Goal: Task Accomplishment & Management: Manage account settings

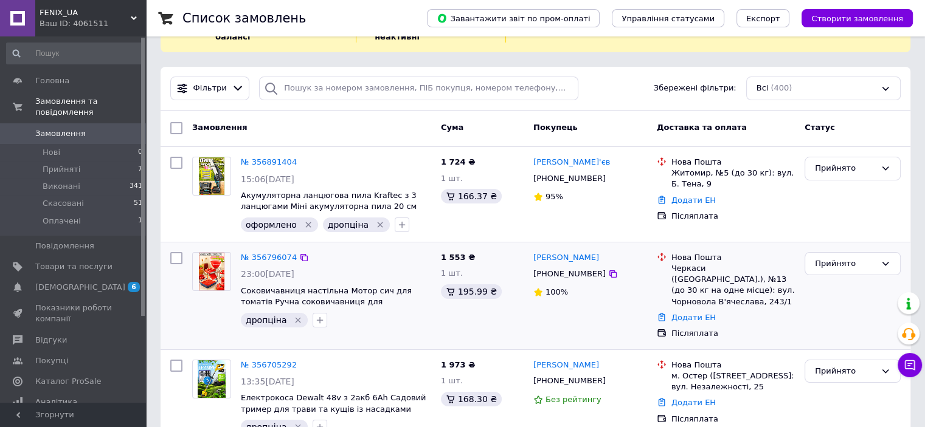
scroll to position [122, 0]
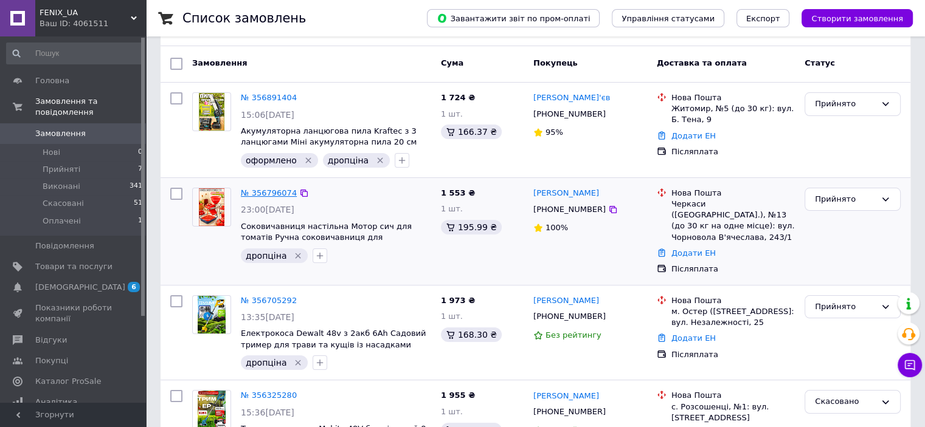
click at [272, 188] on link "№ 356796074" at bounding box center [269, 192] width 56 height 9
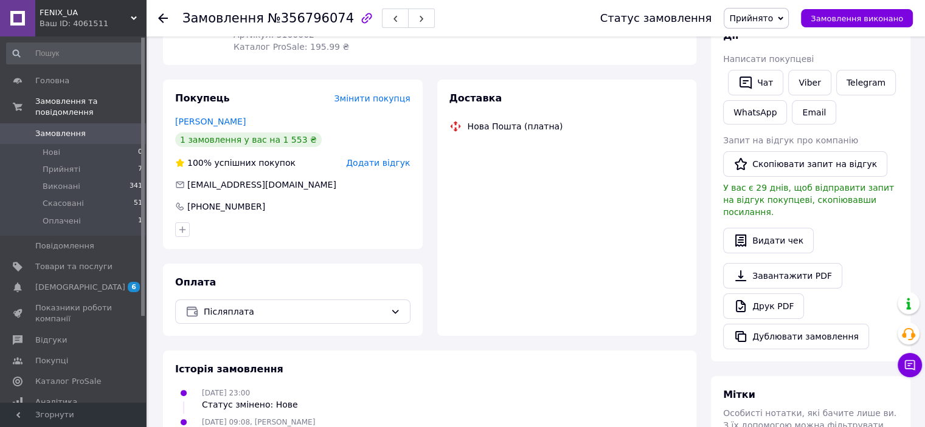
scroll to position [206, 0]
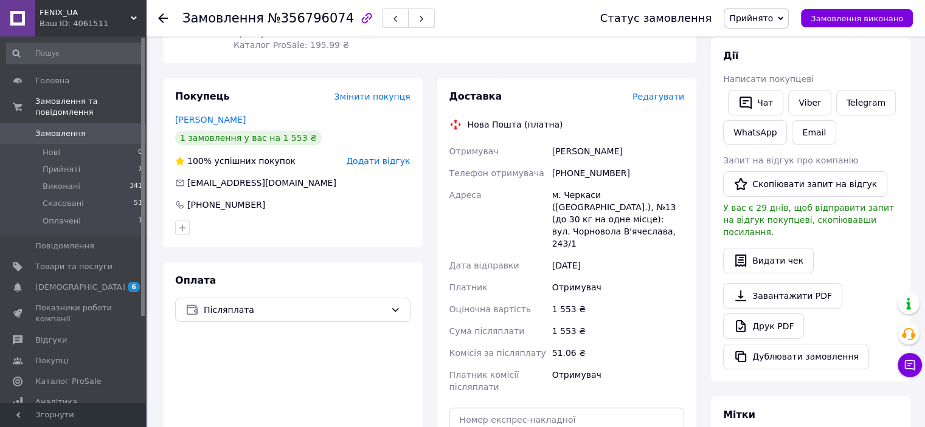
click at [563, 152] on div "[PERSON_NAME]" at bounding box center [618, 151] width 137 height 22
copy div "Барна"
click at [536, 408] on input "text" at bounding box center [566, 420] width 235 height 24
paste input "20451224742905"
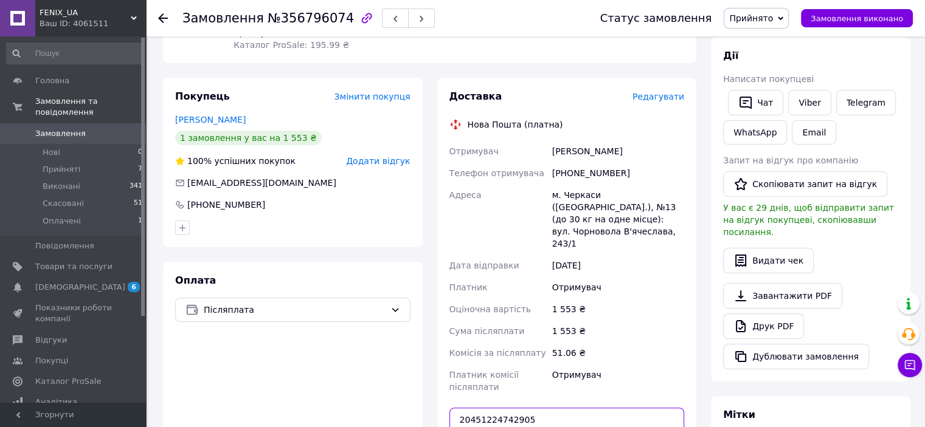
type input "20451224742905"
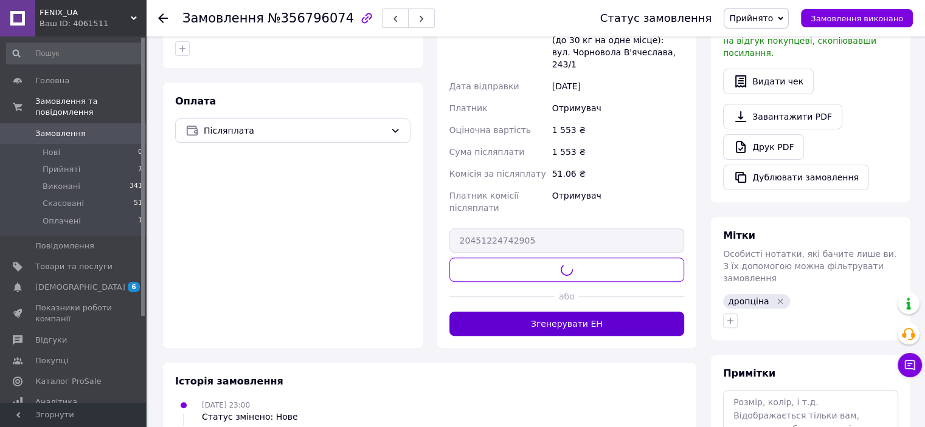
scroll to position [389, 0]
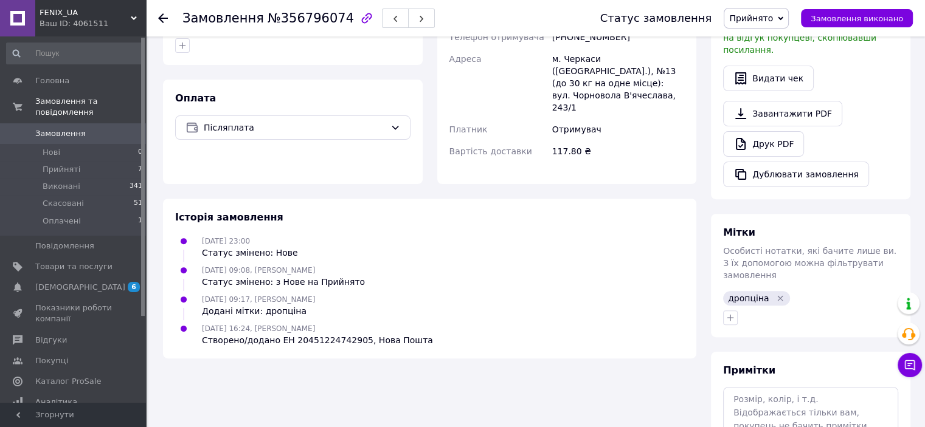
click at [124, 128] on span "0" at bounding box center [128, 133] width 33 height 11
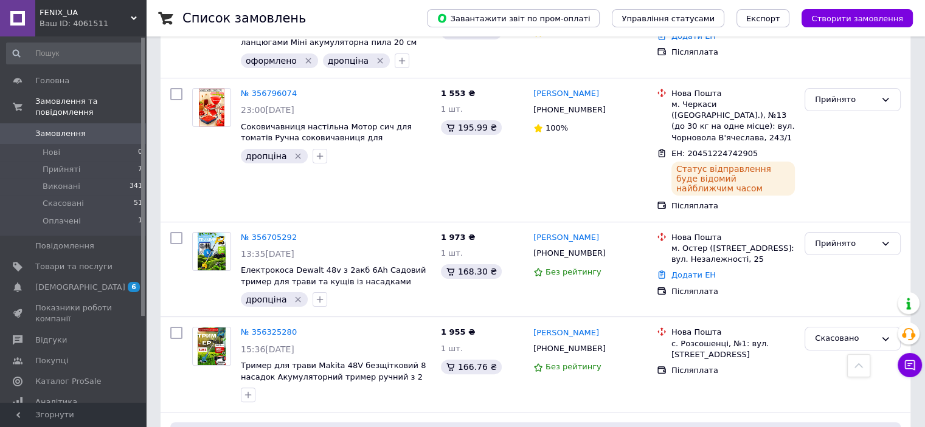
scroll to position [305, 0]
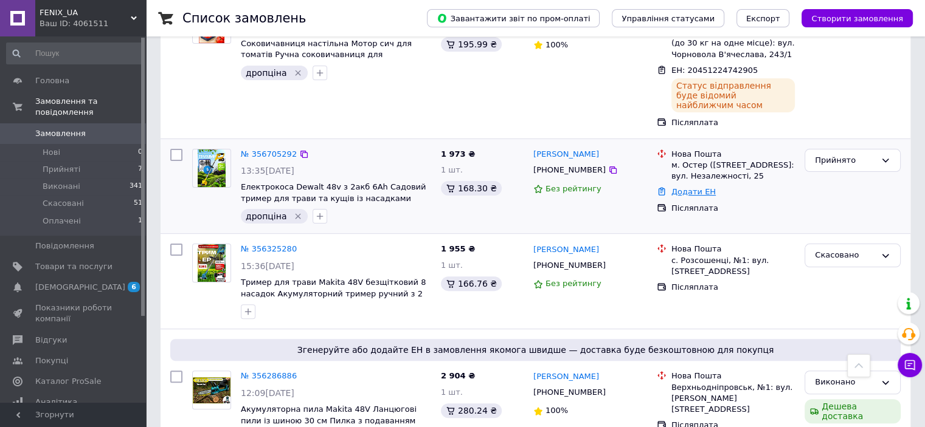
click at [686, 187] on link "Додати ЕН" at bounding box center [693, 191] width 44 height 9
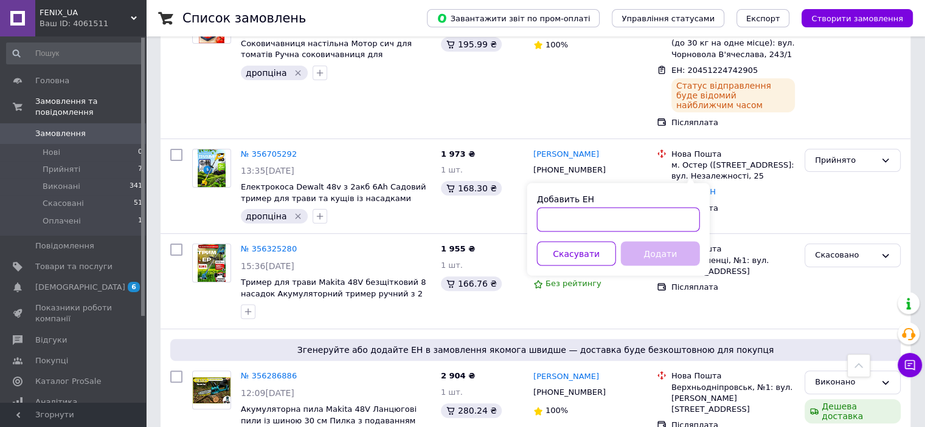
click at [617, 220] on input "Добавить ЕН" at bounding box center [618, 219] width 163 height 24
paste input "59001432671618"
type input "59001432671618"
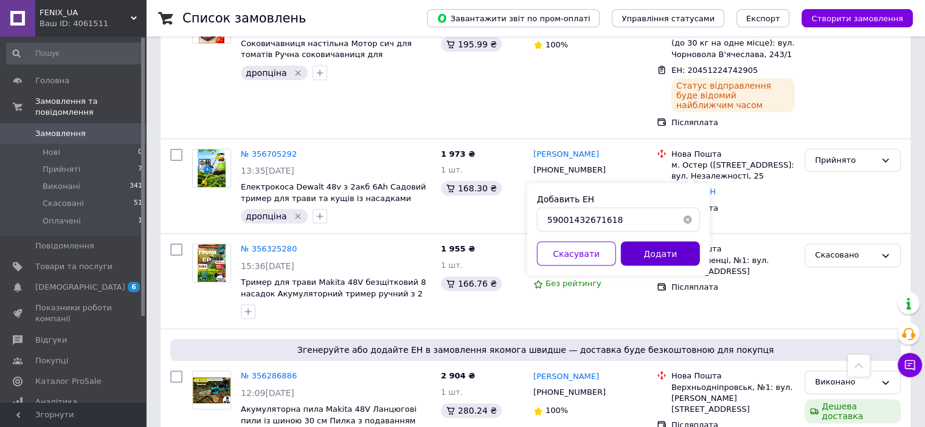
click at [657, 255] on button "Додати" at bounding box center [660, 253] width 79 height 24
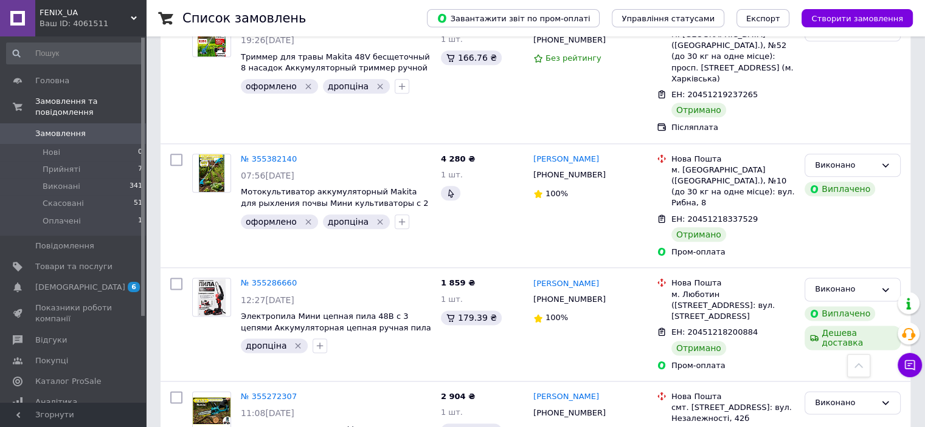
scroll to position [1608, 0]
